Goal: Transaction & Acquisition: Purchase product/service

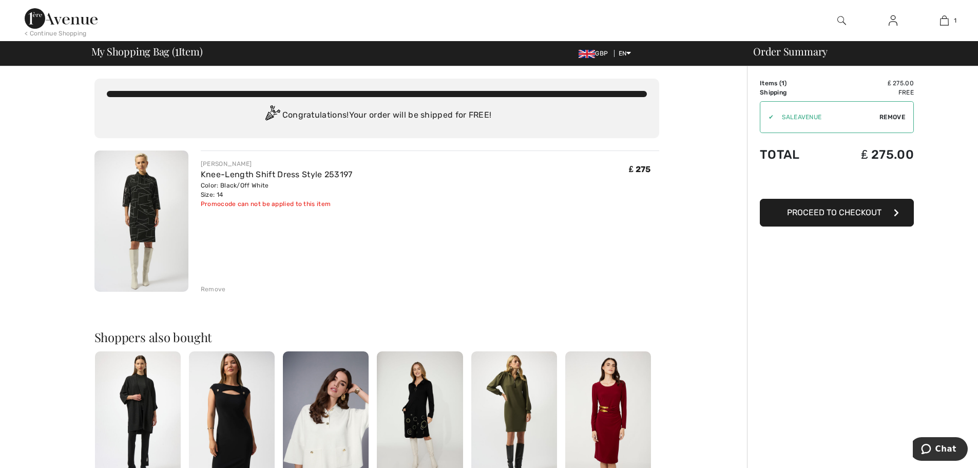
click at [835, 211] on span "Proceed to Checkout" at bounding box center [834, 212] width 94 height 10
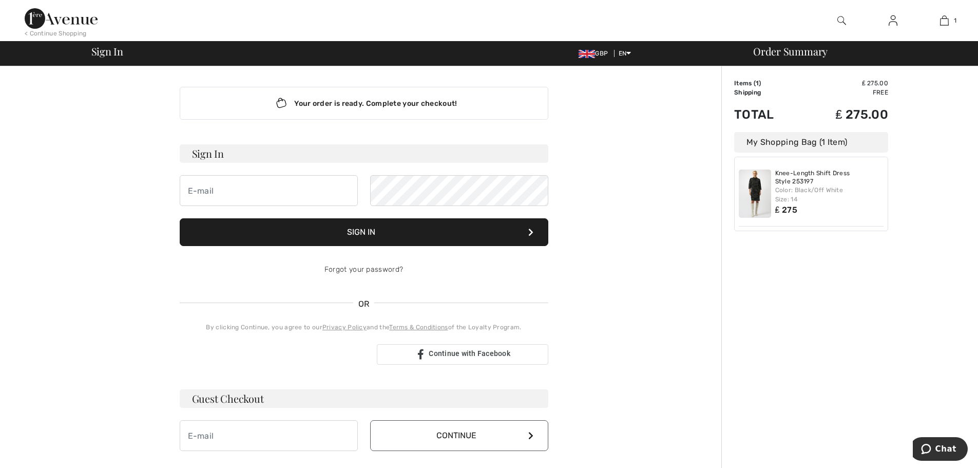
click at [248, 152] on h3 "Sign In" at bounding box center [364, 153] width 369 height 18
click at [215, 185] on input "email" at bounding box center [269, 190] width 178 height 31
type input "karen.gill@russellmeers.co.uk"
click at [373, 232] on button "Sign In" at bounding box center [364, 232] width 369 height 28
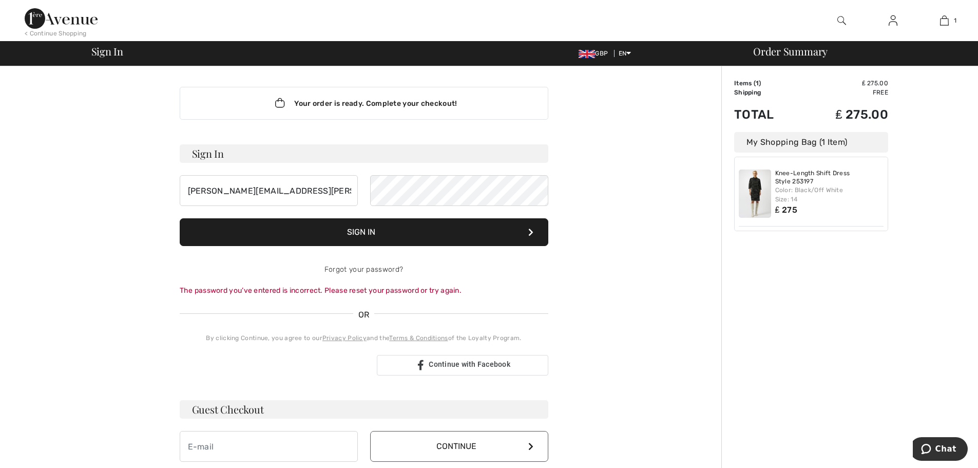
click at [373, 232] on button "Sign In" at bounding box center [364, 232] width 369 height 28
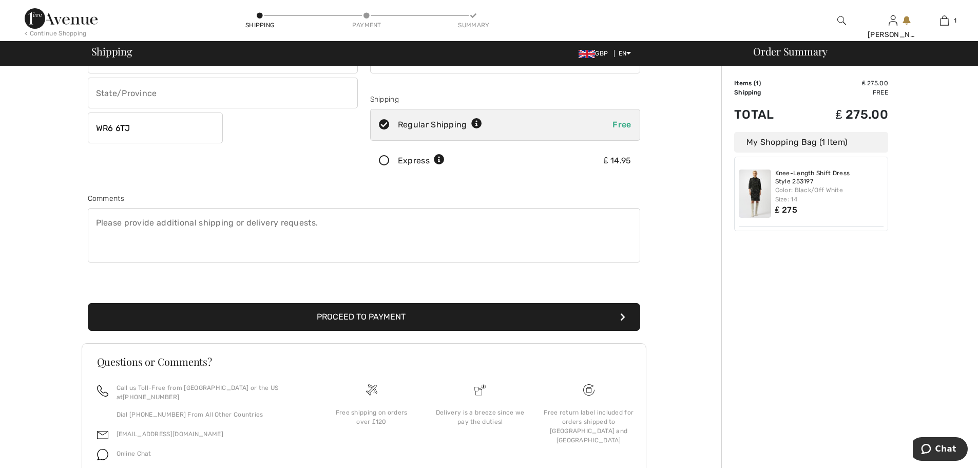
scroll to position [164, 0]
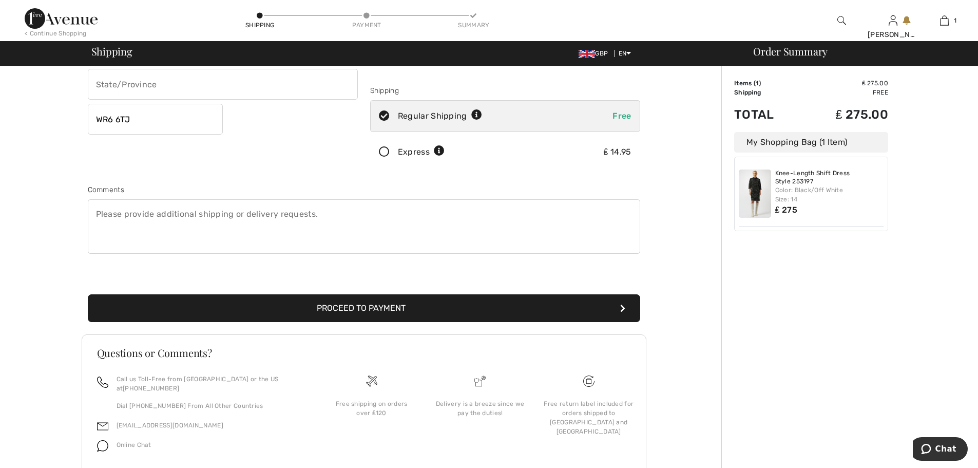
click at [388, 303] on button "Proceed to Payment" at bounding box center [364, 308] width 552 height 28
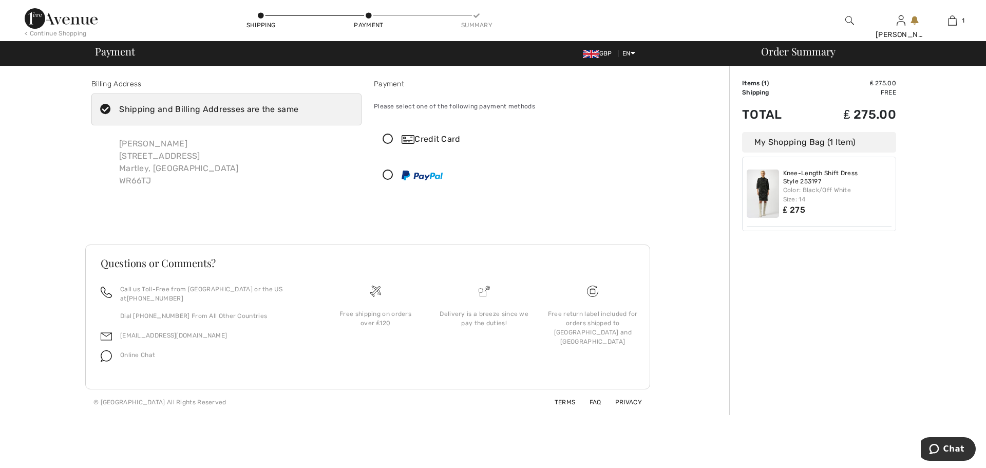
click at [387, 136] on icon at bounding box center [387, 139] width 27 height 11
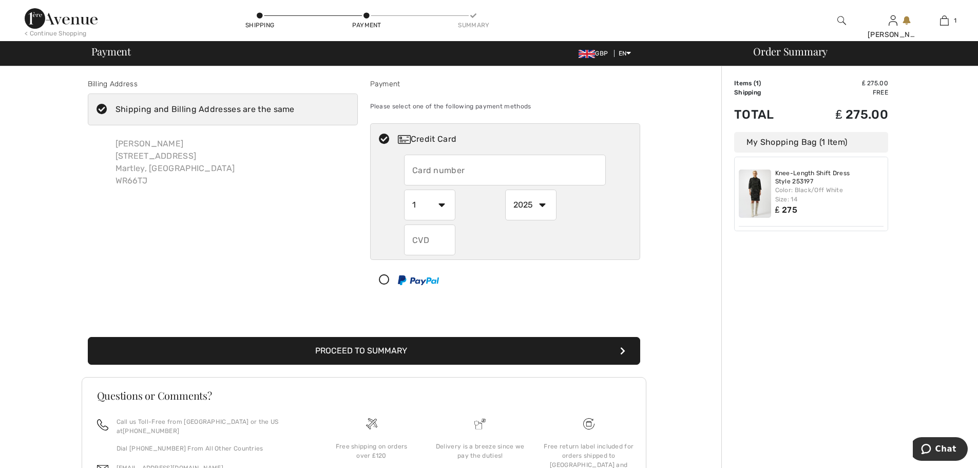
click at [416, 167] on input "text" at bounding box center [505, 170] width 202 height 31
type input "4462720005311218"
click at [439, 203] on select "1 2 3 4 5 6 7 8 9 10 11 12" at bounding box center [429, 204] width 51 height 31
select select "8"
click at [404, 189] on select "1 2 3 4 5 6 7 8 9 10 11 12" at bounding box center [429, 204] width 51 height 31
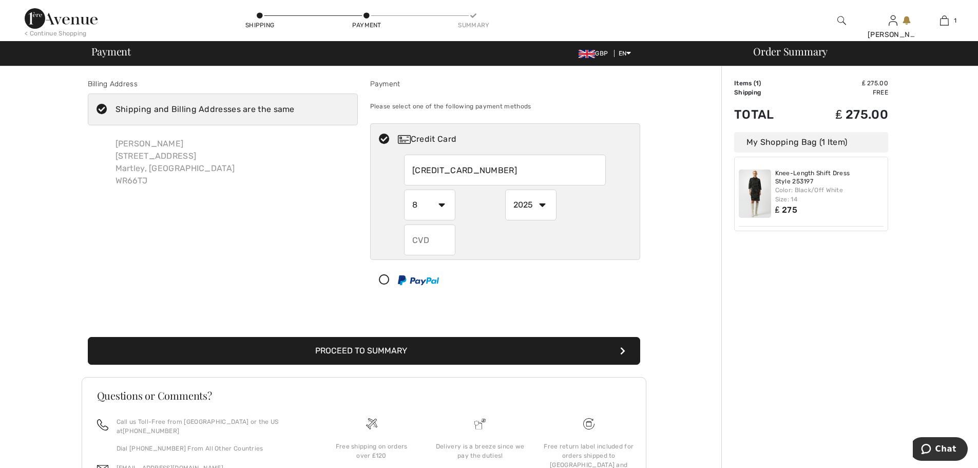
click at [542, 201] on select "2025 2026 2027 2028 2029 2030 2031 2032 2033 2034 2035" at bounding box center [530, 204] width 51 height 31
select select "2029"
click at [505, 189] on select "2025 2026 2027 2028 2029 2030 2031 2032 2033 2034 2035" at bounding box center [530, 204] width 51 height 31
click at [416, 236] on input "text" at bounding box center [429, 239] width 51 height 31
type input "333"
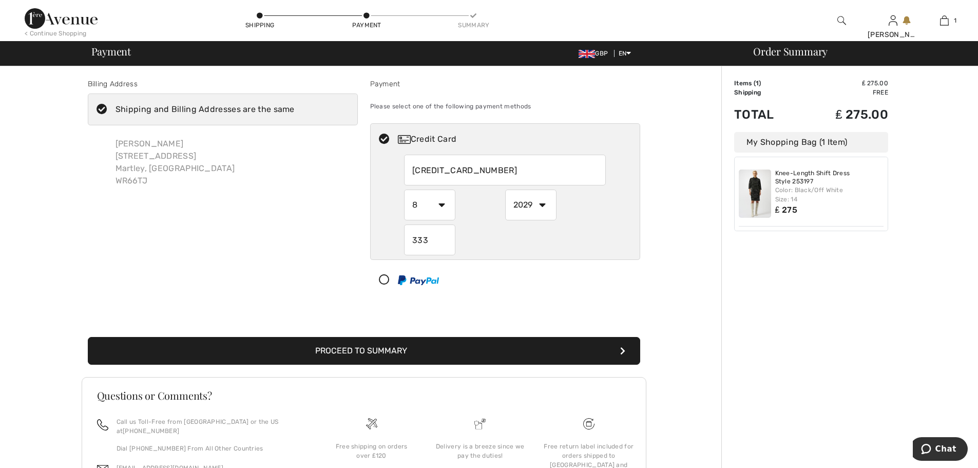
click at [331, 348] on button "Proceed to Summary" at bounding box center [364, 351] width 552 height 28
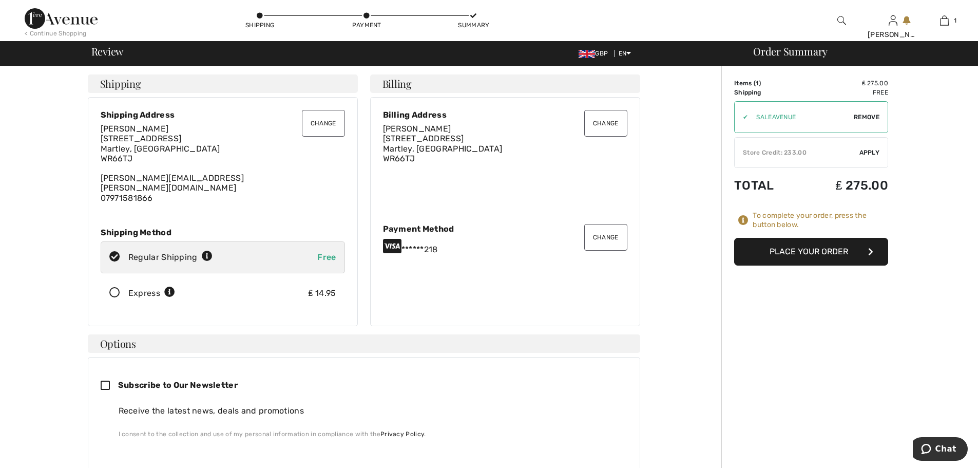
click at [825, 250] on button "Place Your Order" at bounding box center [811, 252] width 154 height 28
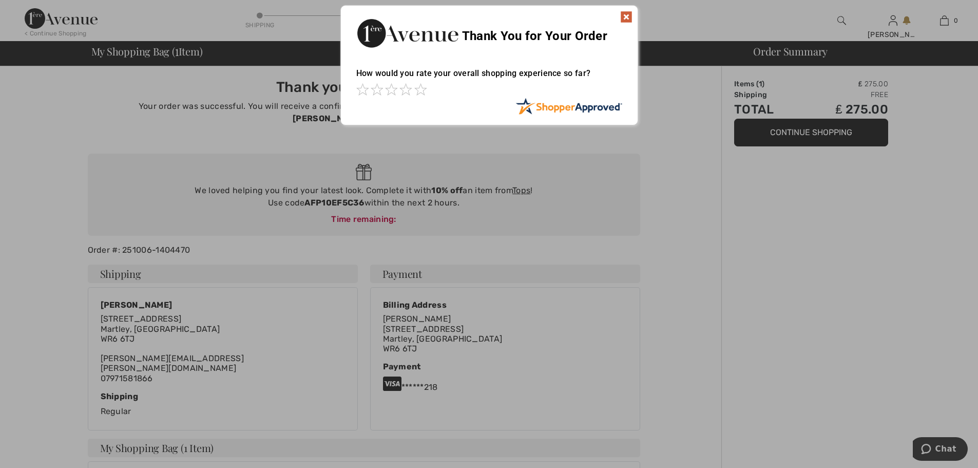
click at [627, 14] on img at bounding box center [626, 17] width 12 height 12
